Goal: Transaction & Acquisition: Subscribe to service/newsletter

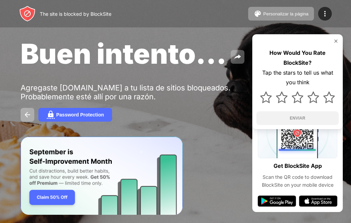
click at [336, 41] on img at bounding box center [336, 40] width 5 height 5
